Goal: Task Accomplishment & Management: Use online tool/utility

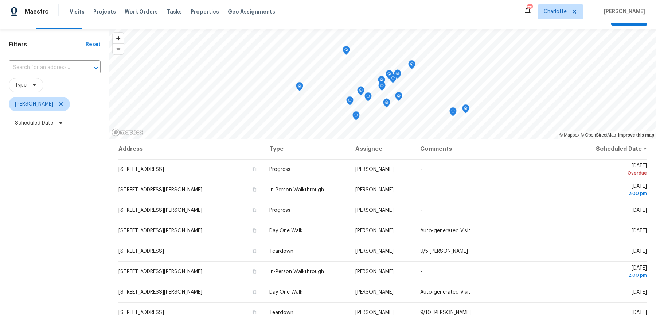
scroll to position [19, 0]
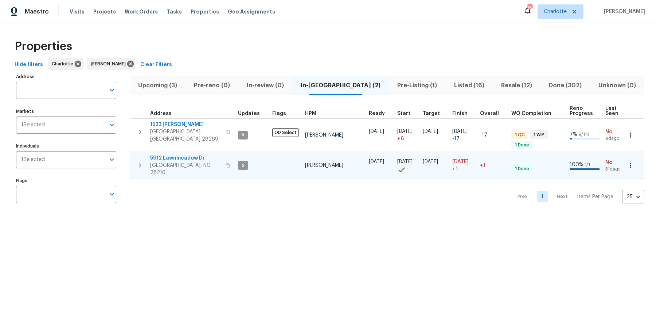
click at [170, 154] on span "5912 Lawnmeadow Dr" at bounding box center [185, 157] width 71 height 7
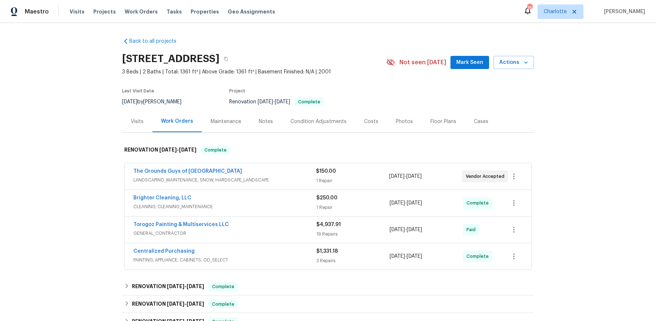
click at [259, 122] on div "Notes" at bounding box center [266, 121] width 14 height 7
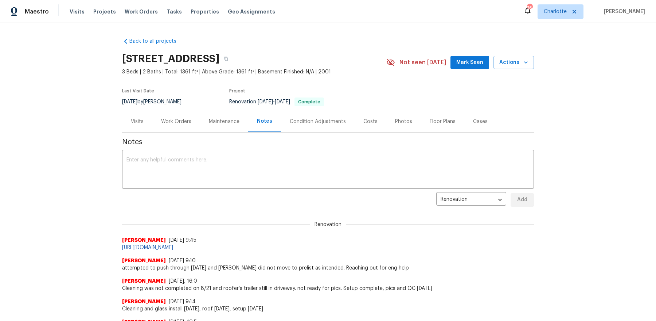
scroll to position [8, 0]
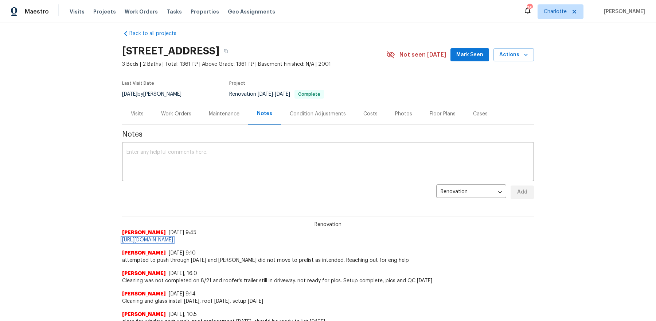
click at [173, 241] on link "https://opendoor.atlassian.net/servicedesk/customer/portal/8/ENGBUGS-55518?crea…" at bounding box center [147, 239] width 51 height 5
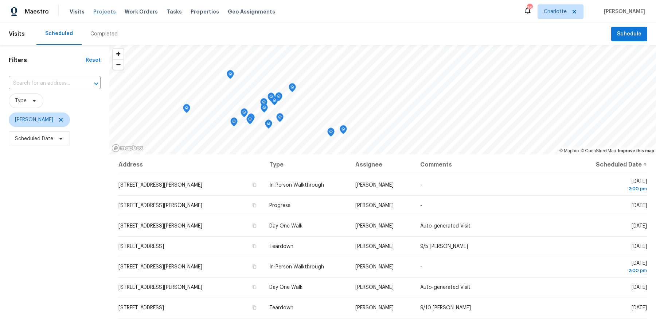
click at [98, 11] on span "Projects" at bounding box center [104, 11] width 23 height 7
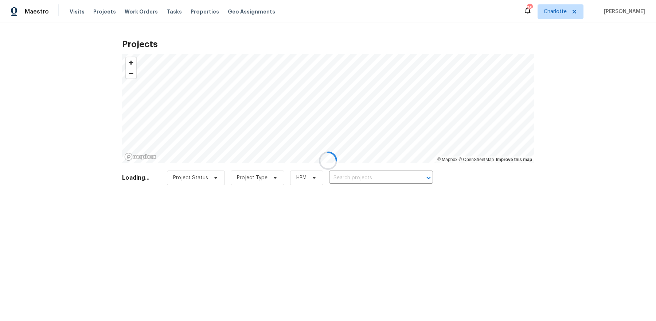
click at [369, 175] on div at bounding box center [328, 160] width 656 height 321
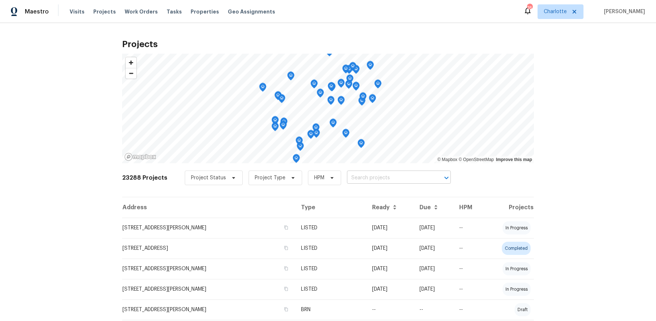
click at [374, 182] on input "text" at bounding box center [389, 177] width 84 height 11
type input "hounslow"
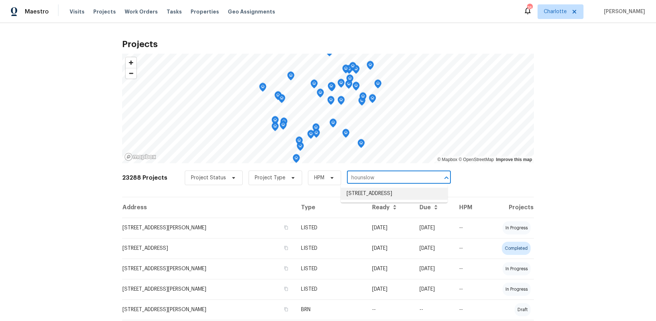
click at [394, 199] on li "[STREET_ADDRESS]" at bounding box center [394, 193] width 107 height 12
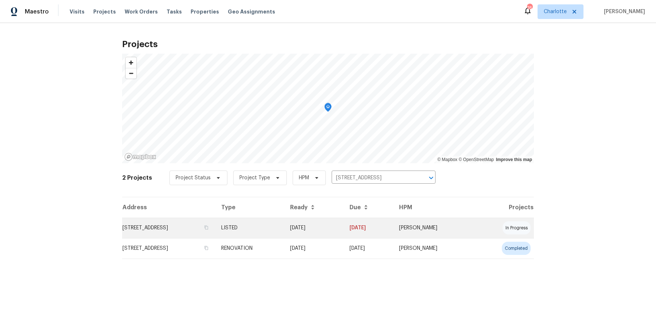
click at [216, 222] on td "[STREET_ADDRESS]" at bounding box center [168, 227] width 93 height 20
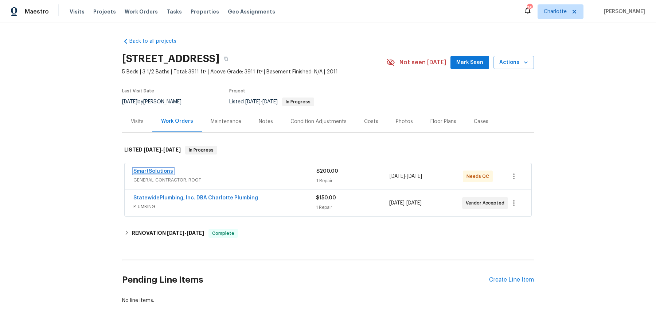
click at [160, 171] on link "SmartSolutions" at bounding box center [153, 170] width 40 height 5
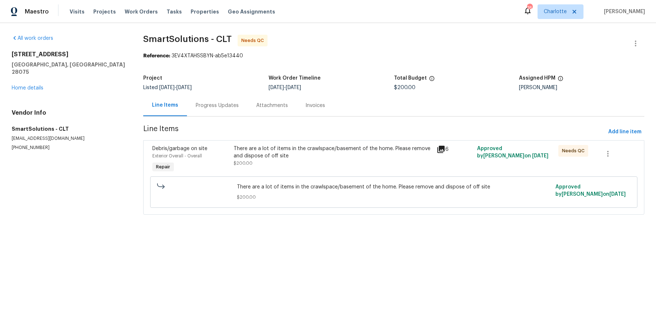
click at [443, 150] on icon at bounding box center [441, 149] width 9 height 9
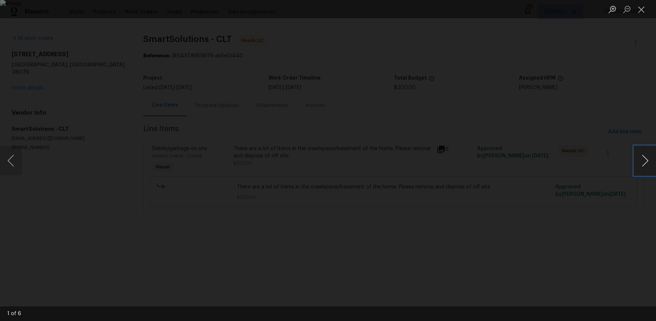
click at [643, 168] on button "Next image" at bounding box center [646, 160] width 22 height 29
click at [597, 89] on div "Lightbox" at bounding box center [328, 160] width 656 height 321
click at [641, 13] on button "Close lightbox" at bounding box center [642, 9] width 15 height 13
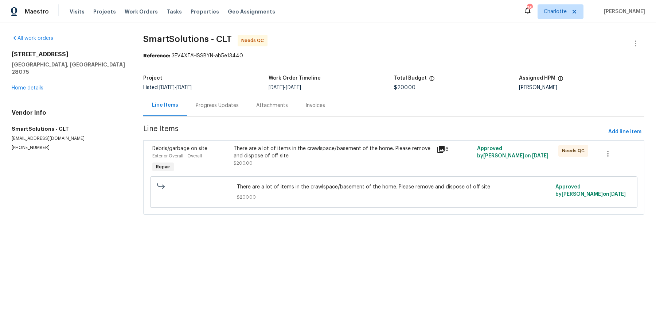
click at [341, 155] on div "There are a lot of items in the crawlspace/basement of the home. Please remove …" at bounding box center [333, 152] width 199 height 15
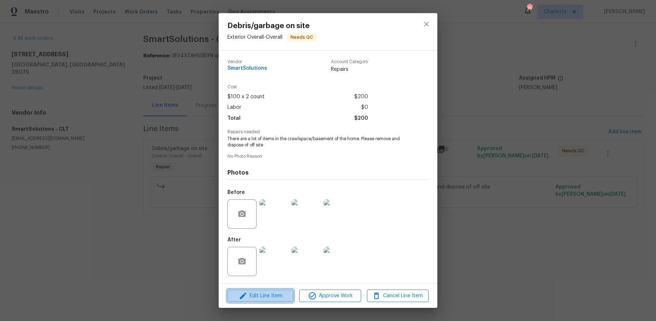
click at [280, 299] on span "Edit Line Item" at bounding box center [261, 295] width 62 height 9
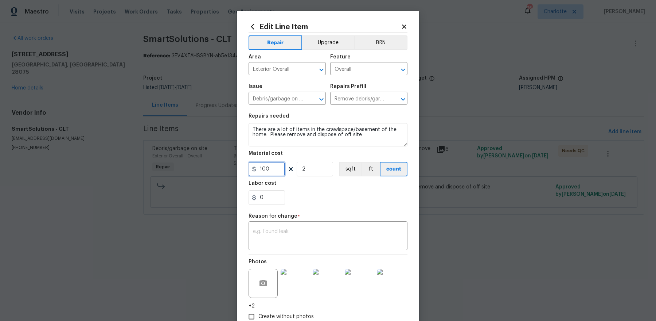
click at [261, 164] on input "100" at bounding box center [267, 169] width 36 height 15
click at [300, 170] on input "2" at bounding box center [315, 169] width 36 height 15
type input "1"
click at [272, 169] on input "100" at bounding box center [267, 169] width 36 height 15
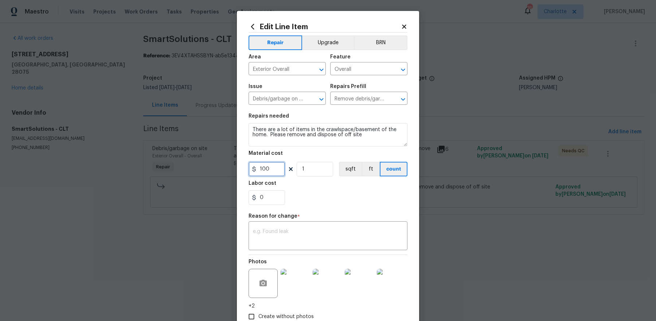
click at [272, 169] on input "100" at bounding box center [267, 169] width 36 height 15
type input "300"
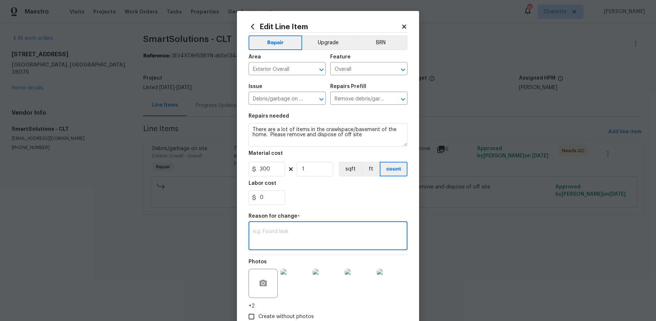
click at [308, 232] on textarea at bounding box center [328, 236] width 150 height 15
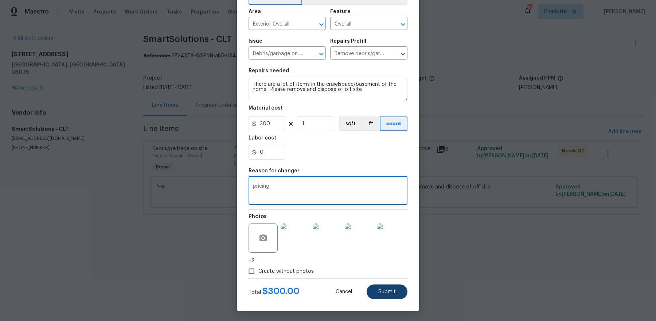
type textarea "pricing"
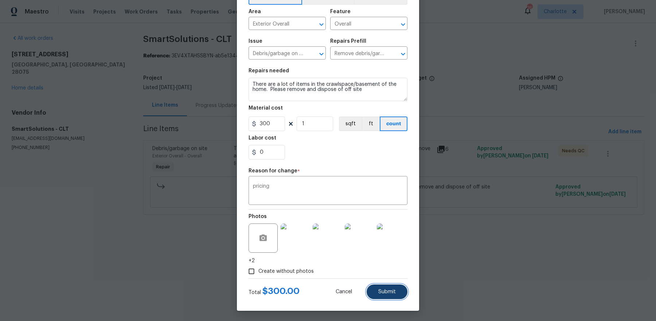
click at [394, 295] on button "Submit" at bounding box center [387, 291] width 41 height 15
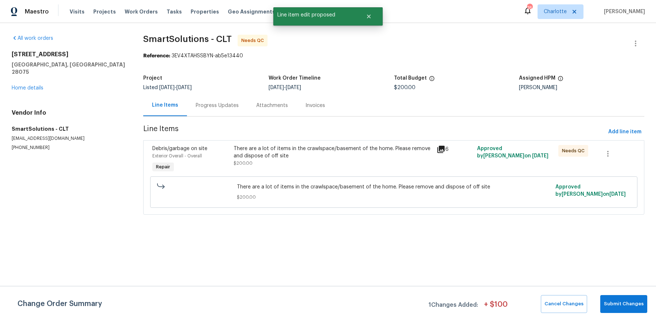
scroll to position [0, 0]
click at [208, 102] on div "Progress Updates" at bounding box center [217, 105] width 43 height 7
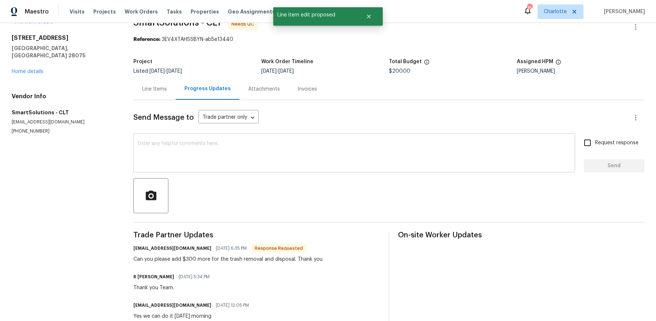
scroll to position [17, 0]
click at [161, 91] on div "Line Items" at bounding box center [154, 88] width 25 height 7
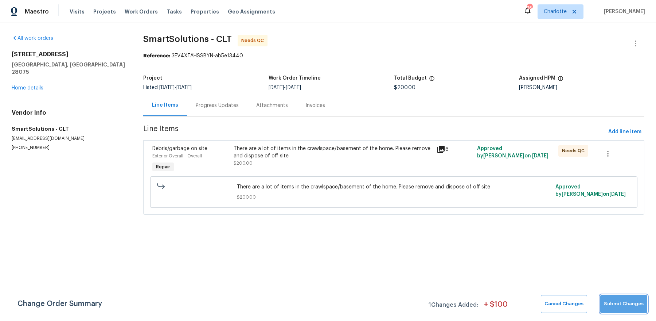
click at [637, 304] on span "Submit Changes" at bounding box center [624, 303] width 40 height 8
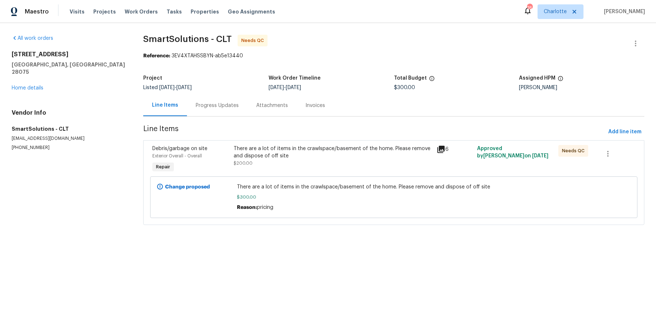
click at [337, 158] on div "There are a lot of items in the crawlspace/basement of the home. Please remove …" at bounding box center [333, 152] width 199 height 15
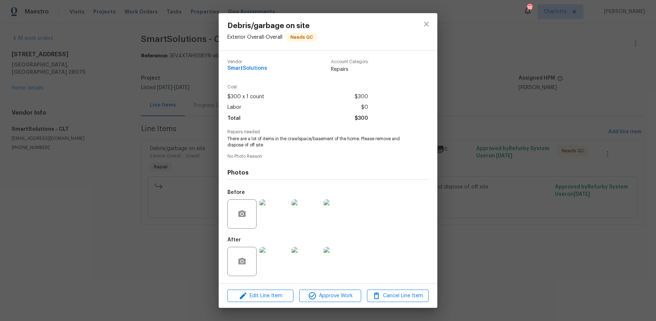
click at [276, 213] on img at bounding box center [274, 213] width 29 height 29
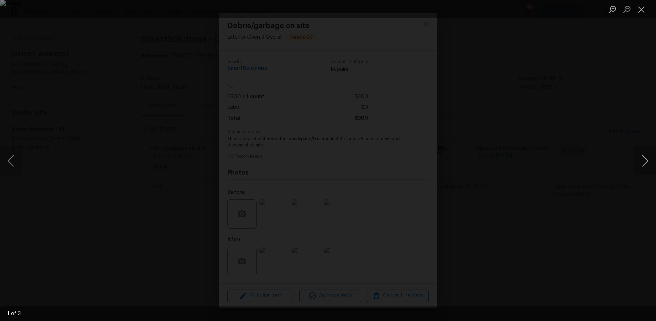
click at [648, 164] on button "Next image" at bounding box center [646, 160] width 22 height 29
click at [609, 144] on div "Lightbox" at bounding box center [328, 160] width 656 height 321
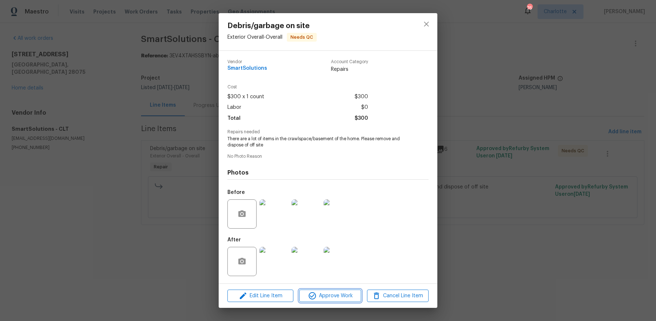
click at [318, 296] on span "Approve Work" at bounding box center [330, 295] width 57 height 9
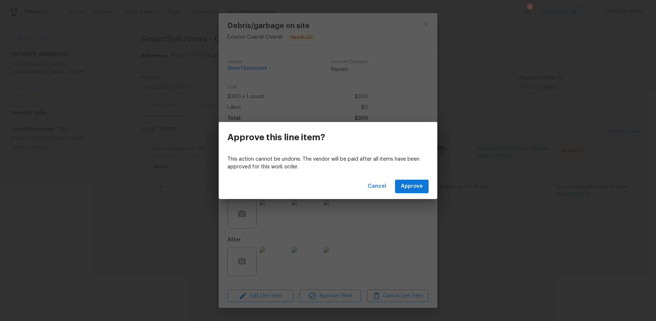
click at [426, 179] on div "Cancel Approve" at bounding box center [328, 186] width 219 height 25
click at [423, 183] on button "Approve" at bounding box center [412, 185] width 34 height 13
